Goal: Task Accomplishment & Management: Use online tool/utility

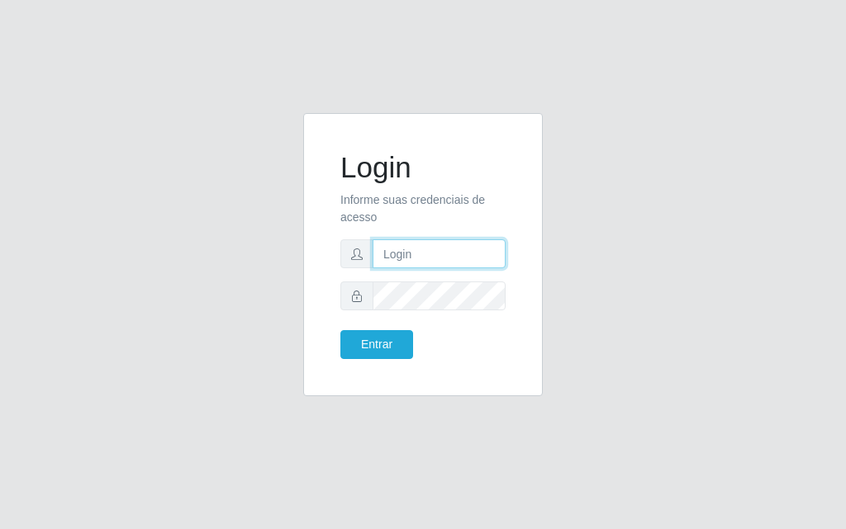
click at [428, 259] on input "text" at bounding box center [439, 254] width 133 height 29
type input "[PERSON_NAME]"
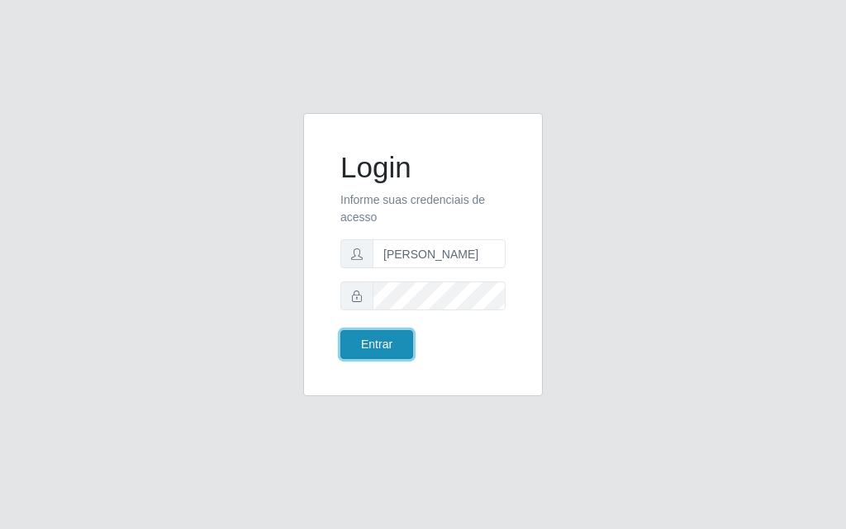
click at [381, 340] on button "Entrar" at bounding box center [376, 344] width 73 height 29
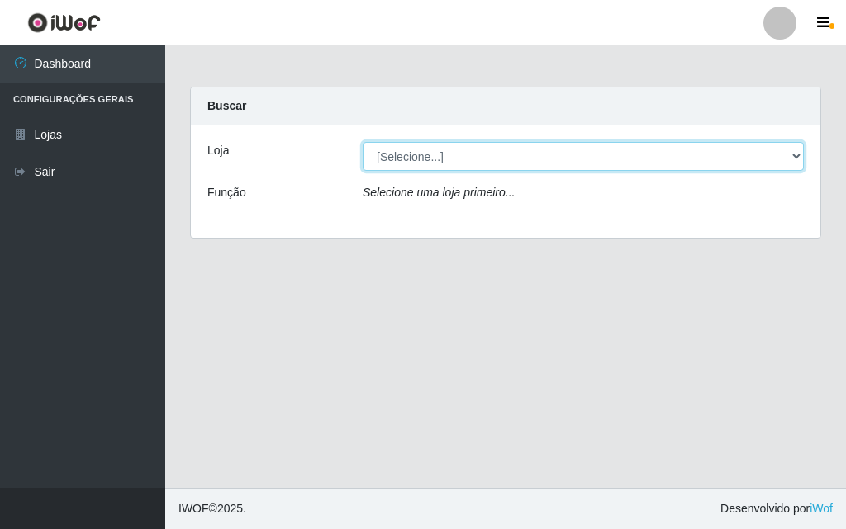
click at [792, 159] on select "[Selecione...] Divino Fogão - [GEOGRAPHIC_DATA]" at bounding box center [583, 156] width 441 height 29
select select "499"
click at [363, 142] on select "[Selecione...] Divino Fogão - [GEOGRAPHIC_DATA]" at bounding box center [583, 156] width 441 height 29
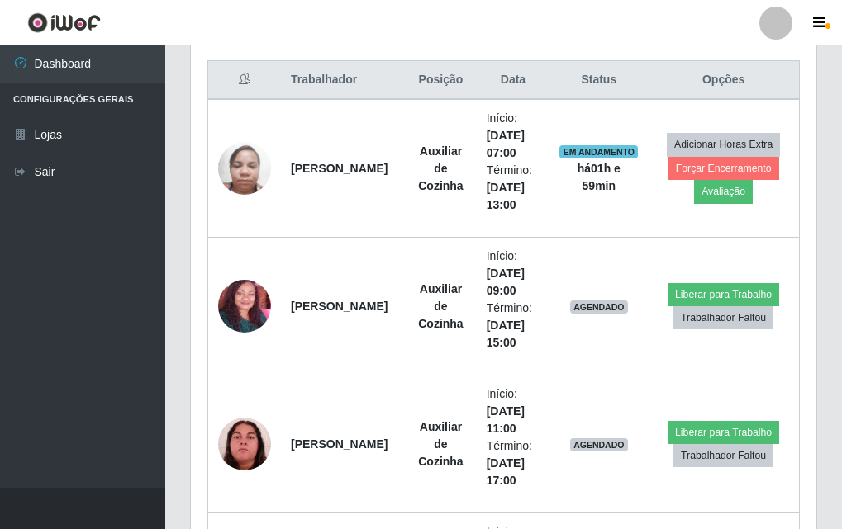
scroll to position [631, 0]
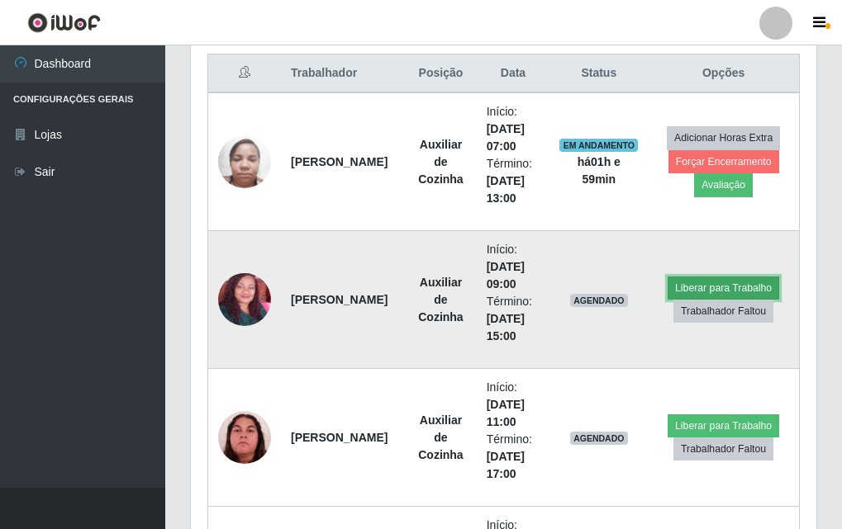
click at [692, 282] on button "Liberar para Trabalho" at bounding box center [723, 288] width 112 height 23
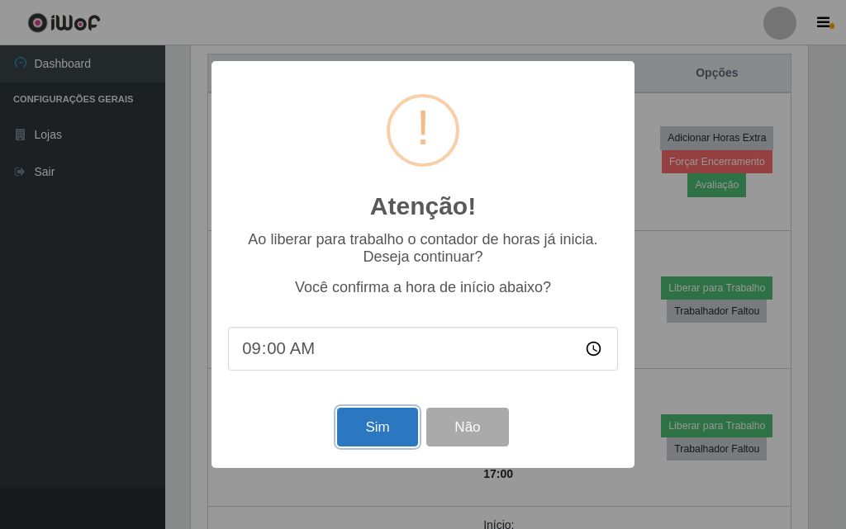
click at [365, 425] on button "Sim" at bounding box center [377, 427] width 80 height 39
